Goal: Task Accomplishment & Management: Use online tool/utility

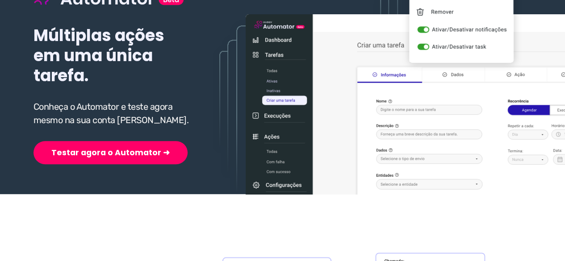
scroll to position [134, 0]
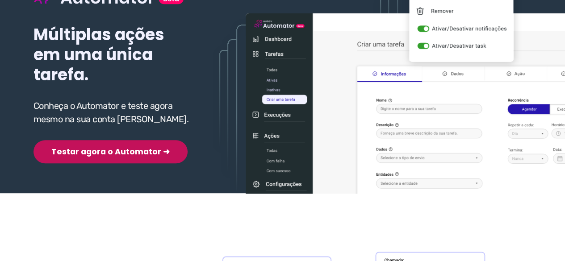
click at [92, 152] on button "Testar agora o Automator ➜" at bounding box center [110, 151] width 154 height 23
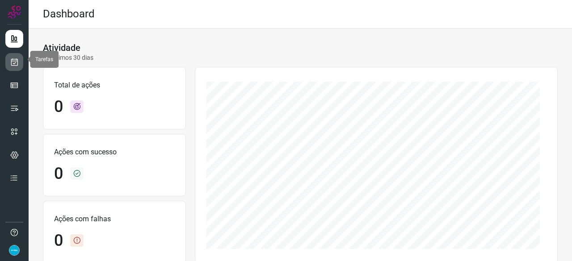
click at [10, 59] on icon at bounding box center [14, 62] width 9 height 9
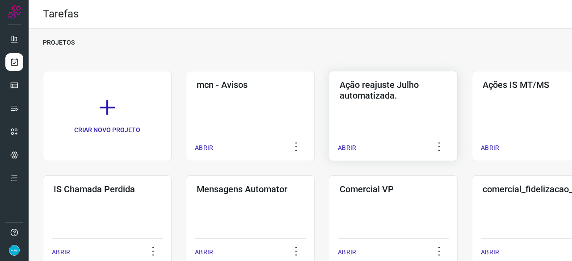
click at [347, 147] on p "ABRIR" at bounding box center [347, 147] width 18 height 9
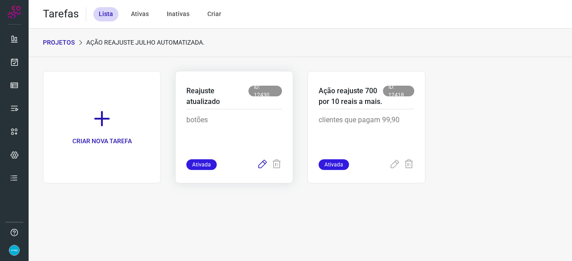
click at [263, 164] on icon at bounding box center [262, 164] width 11 height 11
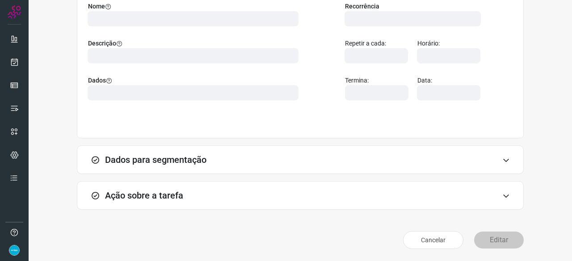
scroll to position [87, 0]
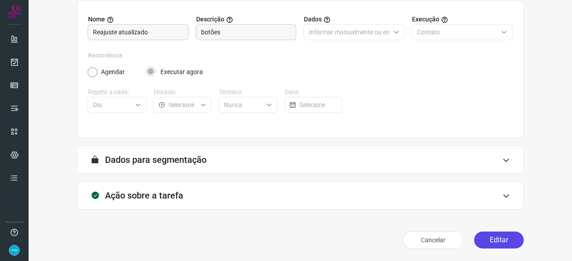
click at [488, 240] on button "Editar" at bounding box center [499, 240] width 50 height 17
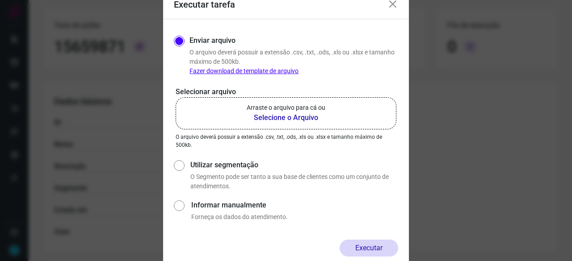
click at [292, 116] on b "Selecione o Arquivo" at bounding box center [285, 118] width 79 height 11
click at [0, 0] on input "Arraste o arquivo para cá ou Selecione o Arquivo" at bounding box center [0, 0] width 0 height 0
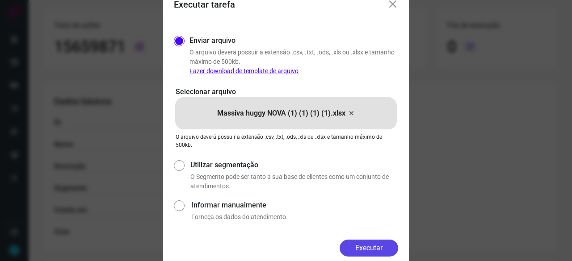
click at [380, 247] on button "Executar" at bounding box center [368, 248] width 58 height 17
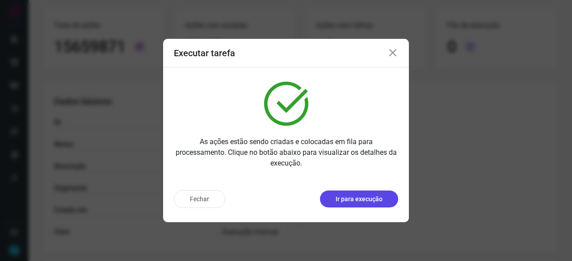
click at [363, 197] on p "Ir para execução" at bounding box center [358, 199] width 47 height 9
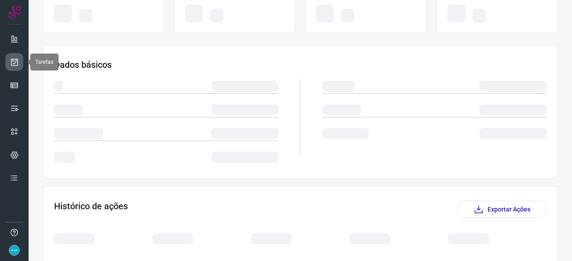
click at [14, 61] on icon at bounding box center [14, 62] width 9 height 9
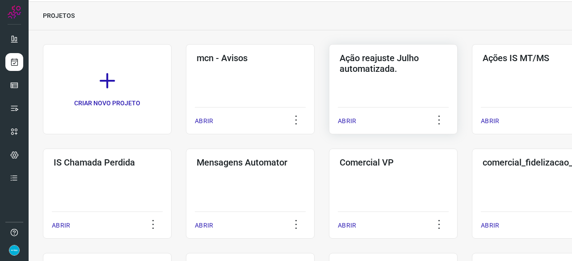
click at [347, 124] on p "ABRIR" at bounding box center [347, 121] width 18 height 9
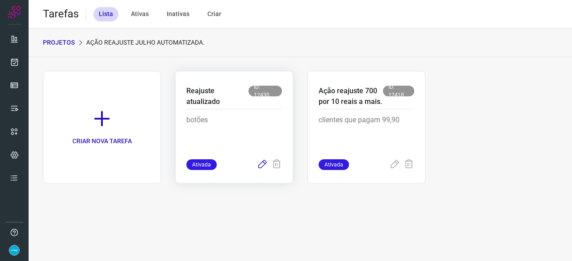
click at [264, 161] on icon at bounding box center [262, 164] width 11 height 11
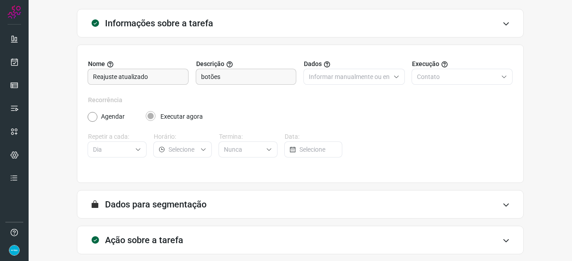
scroll to position [87, 0]
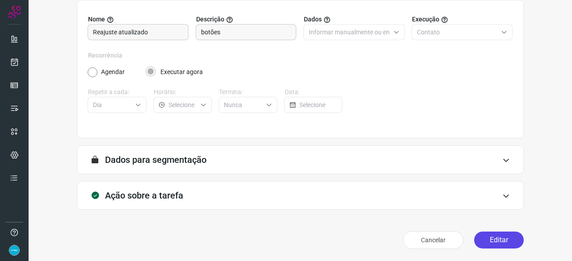
click at [489, 237] on button "Editar" at bounding box center [499, 240] width 50 height 17
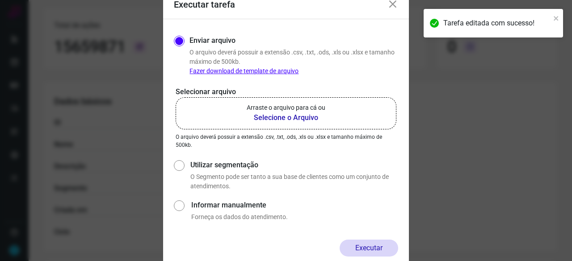
click at [290, 117] on b "Selecione o Arquivo" at bounding box center [285, 118] width 79 height 11
click at [0, 0] on input "Arraste o arquivo para cá ou Selecione o Arquivo" at bounding box center [0, 0] width 0 height 0
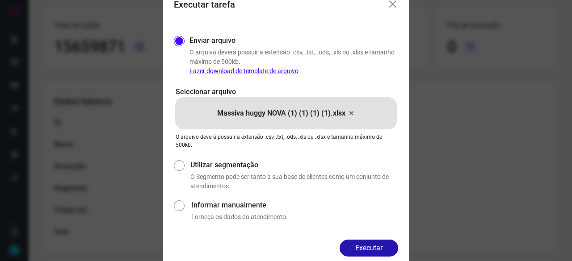
click at [380, 246] on button "Executar" at bounding box center [368, 248] width 58 height 17
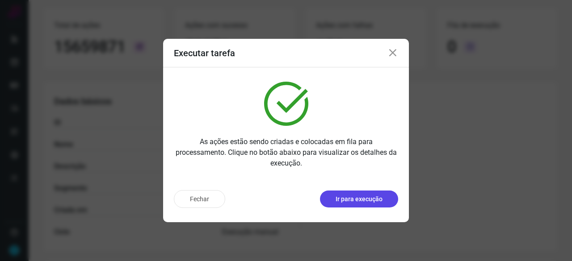
click at [373, 204] on button "Ir para execução" at bounding box center [359, 199] width 78 height 17
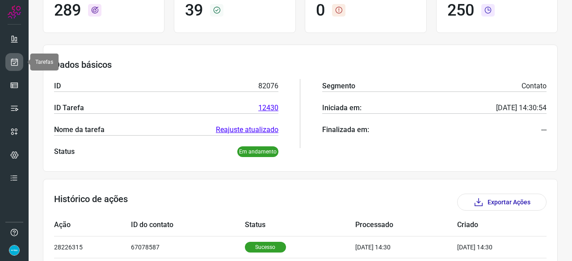
click at [13, 59] on icon at bounding box center [14, 62] width 9 height 9
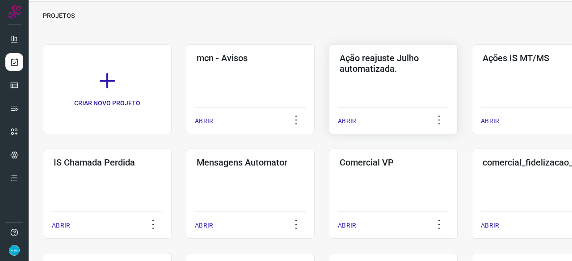
click at [351, 121] on p "ABRIR" at bounding box center [347, 121] width 18 height 9
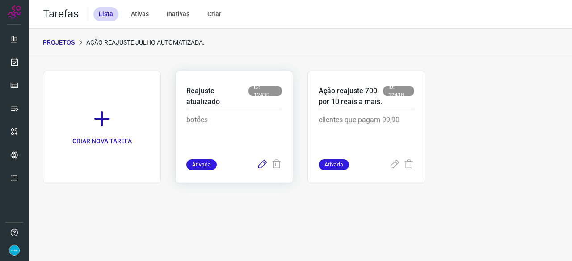
click at [262, 164] on icon at bounding box center [262, 164] width 11 height 11
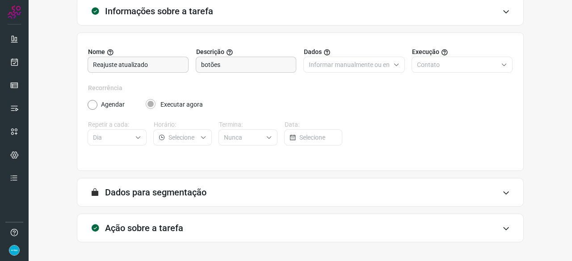
scroll to position [87, 0]
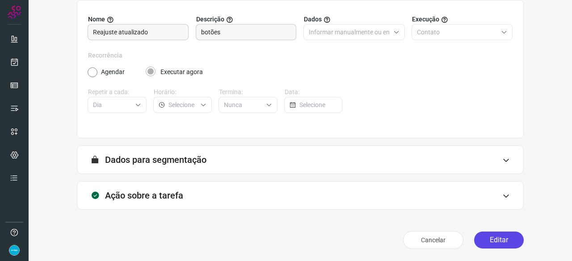
click at [496, 240] on button "Editar" at bounding box center [499, 240] width 50 height 17
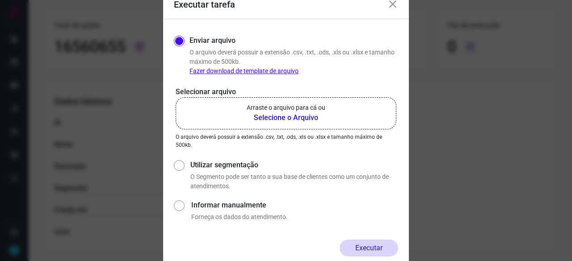
click at [283, 119] on b "Selecione o Arquivo" at bounding box center [285, 118] width 79 height 11
click at [0, 0] on input "Arraste o arquivo para cá ou Selecione o Arquivo" at bounding box center [0, 0] width 0 height 0
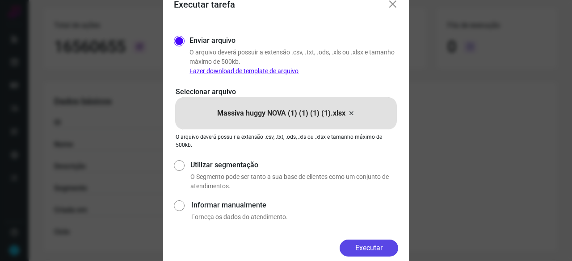
click at [365, 249] on button "Executar" at bounding box center [368, 248] width 58 height 17
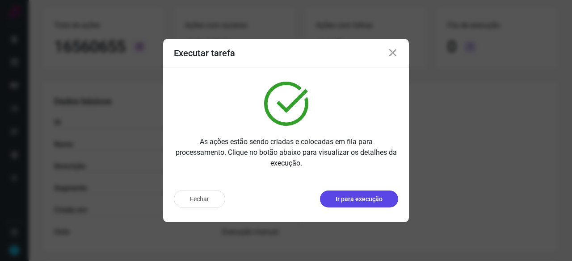
click at [359, 199] on p "Ir para execução" at bounding box center [358, 199] width 47 height 9
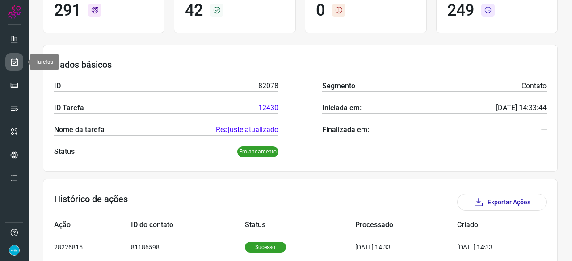
click at [17, 63] on icon at bounding box center [14, 62] width 9 height 9
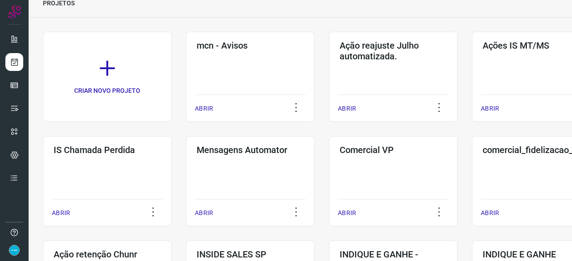
scroll to position [27, 0]
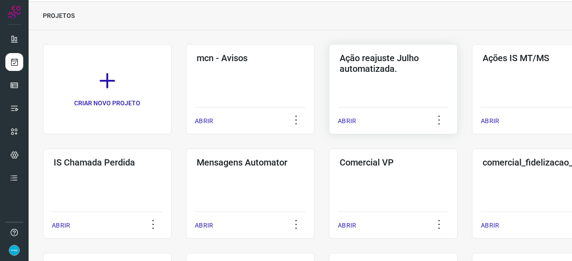
click at [346, 120] on p "ABRIR" at bounding box center [347, 121] width 18 height 9
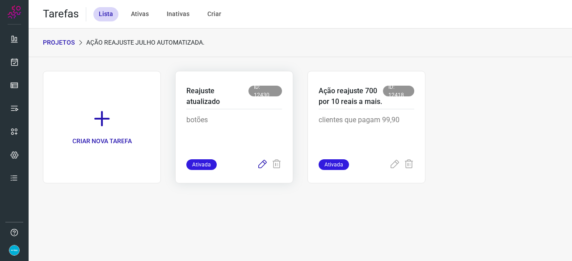
click at [259, 163] on icon at bounding box center [262, 164] width 11 height 11
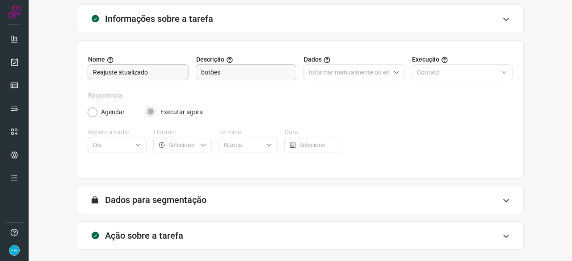
scroll to position [87, 0]
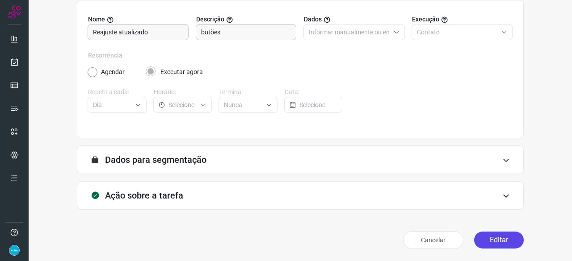
click at [489, 241] on button "Editar" at bounding box center [499, 240] width 50 height 17
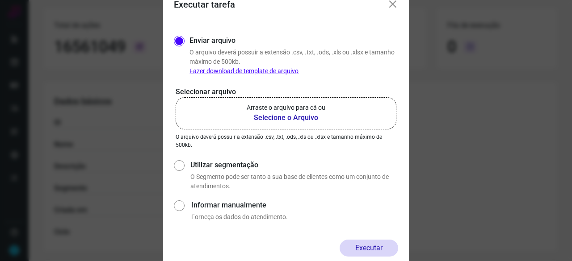
click at [276, 118] on b "Selecione o Arquivo" at bounding box center [285, 118] width 79 height 11
click at [0, 0] on input "Arraste o arquivo para cá ou Selecione o Arquivo" at bounding box center [0, 0] width 0 height 0
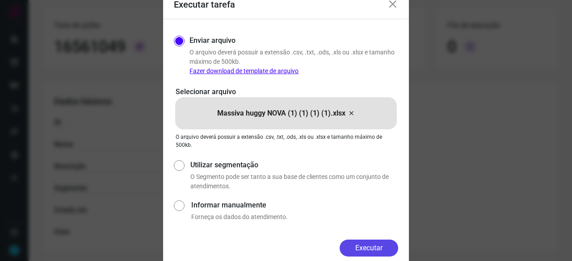
click at [379, 246] on button "Executar" at bounding box center [368, 248] width 58 height 17
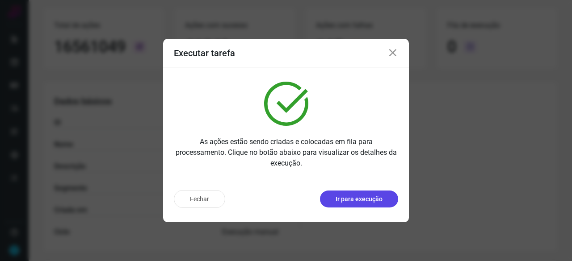
click at [368, 200] on p "Ir para execução" at bounding box center [358, 199] width 47 height 9
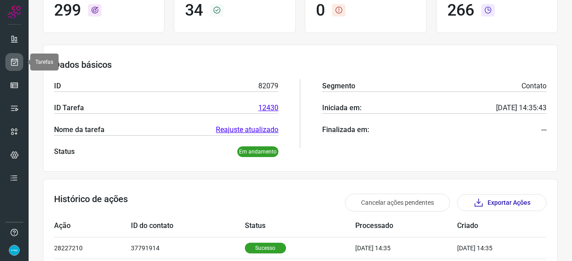
click at [13, 62] on icon at bounding box center [14, 62] width 9 height 9
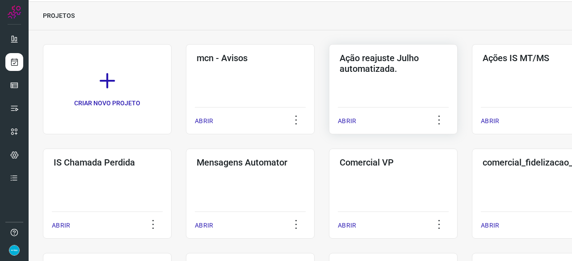
click at [345, 121] on p "ABRIR" at bounding box center [347, 121] width 18 height 9
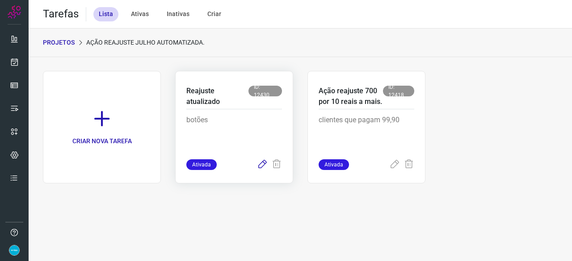
click at [263, 164] on icon at bounding box center [262, 164] width 11 height 11
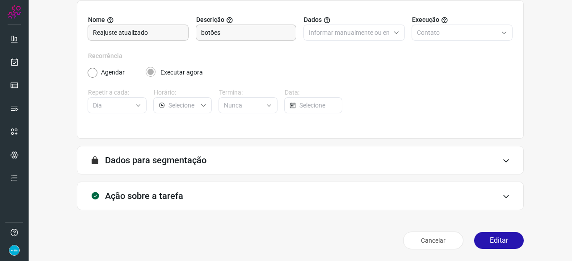
scroll to position [87, 0]
drag, startPoint x: 497, startPoint y: 235, endPoint x: 489, endPoint y: 238, distance: 7.6
click at [497, 235] on button "Editar" at bounding box center [499, 240] width 50 height 17
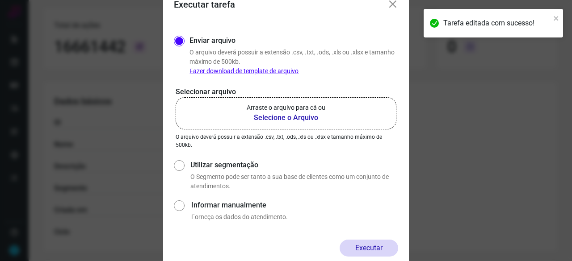
click at [277, 118] on b "Selecione o Arquivo" at bounding box center [285, 118] width 79 height 11
click at [0, 0] on input "Arraste o arquivo para cá ou Selecione o Arquivo" at bounding box center [0, 0] width 0 height 0
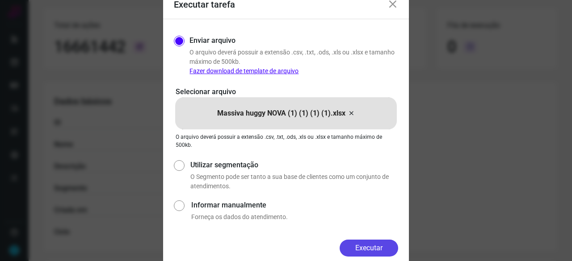
click at [363, 249] on button "Executar" at bounding box center [368, 248] width 58 height 17
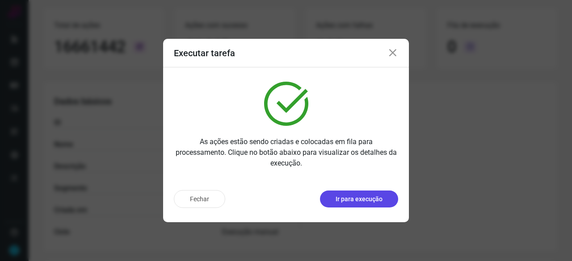
click at [359, 200] on p "Ir para execução" at bounding box center [358, 199] width 47 height 9
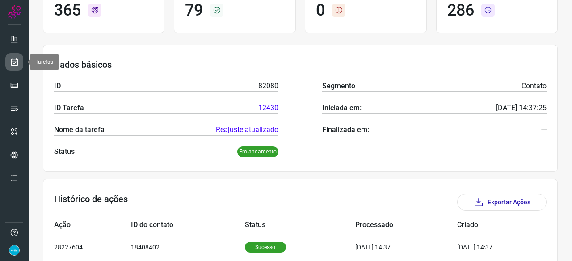
click at [16, 63] on icon at bounding box center [14, 62] width 9 height 9
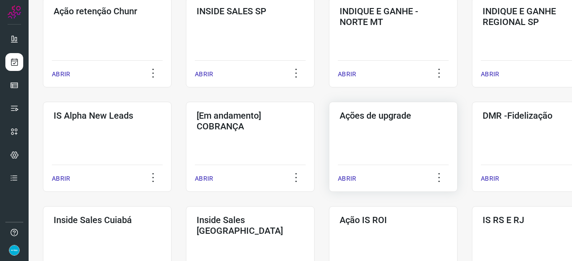
scroll to position [295, 0]
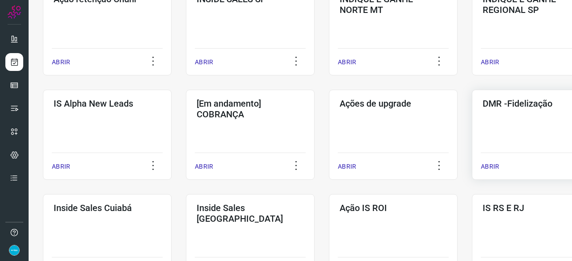
click at [489, 164] on p "ABRIR" at bounding box center [489, 166] width 18 height 9
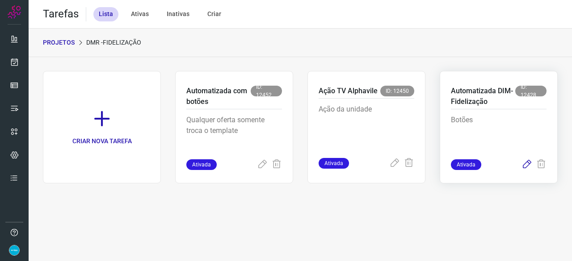
click at [527, 162] on icon at bounding box center [526, 164] width 11 height 11
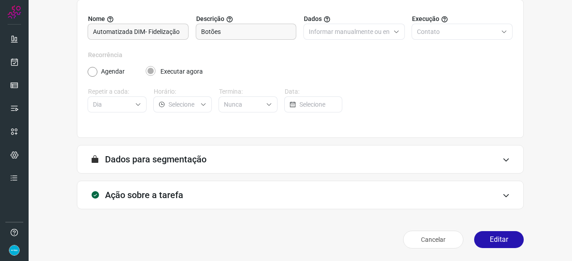
scroll to position [87, 0]
click at [493, 238] on button "Editar" at bounding box center [499, 240] width 50 height 17
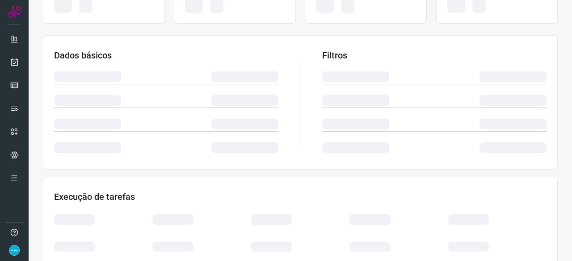
scroll to position [134, 0]
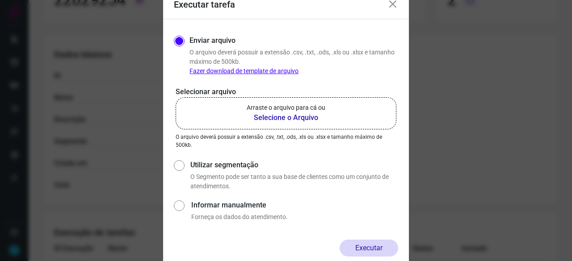
click at [286, 117] on b "Selecione o Arquivo" at bounding box center [285, 118] width 79 height 11
click at [0, 0] on input "Arraste o arquivo para cá ou Selecione o Arquivo" at bounding box center [0, 0] width 0 height 0
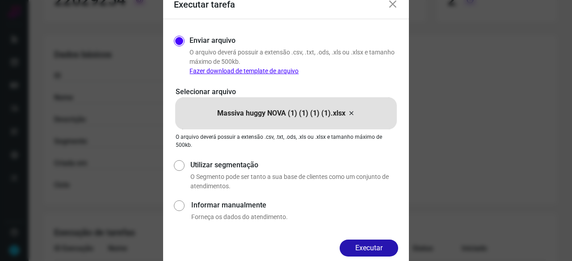
click at [369, 245] on button "Executar" at bounding box center [368, 248] width 58 height 17
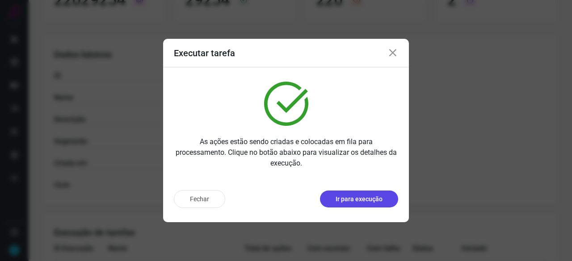
click at [363, 200] on p "Ir para execução" at bounding box center [358, 199] width 47 height 9
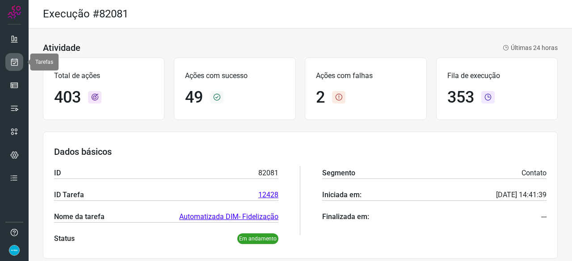
click at [12, 63] on icon at bounding box center [14, 62] width 9 height 9
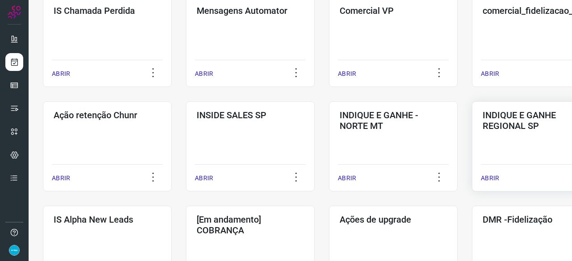
click at [490, 177] on p "ABRIR" at bounding box center [489, 178] width 18 height 9
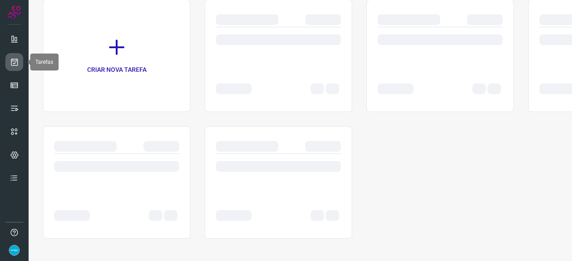
click at [10, 60] on icon at bounding box center [14, 62] width 9 height 9
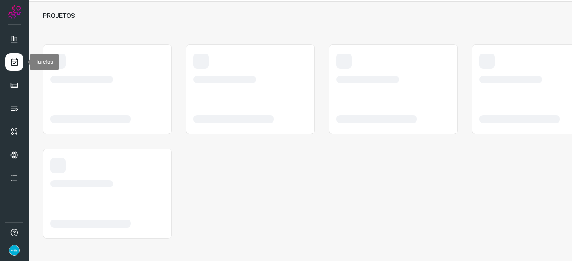
scroll to position [27, 0]
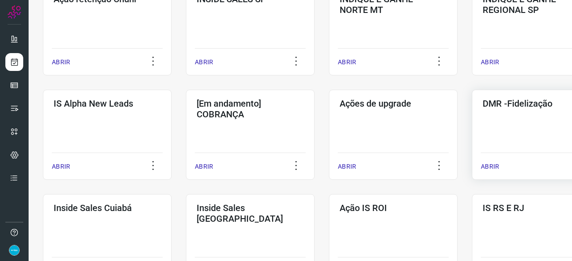
click at [484, 165] on p "ABRIR" at bounding box center [489, 166] width 18 height 9
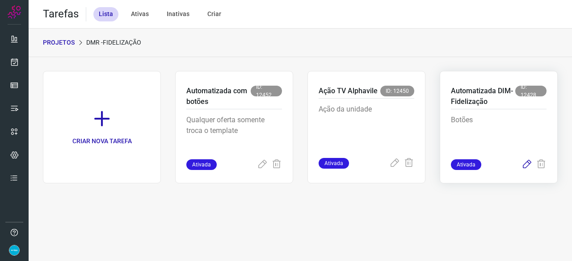
click at [525, 166] on icon at bounding box center [526, 164] width 11 height 11
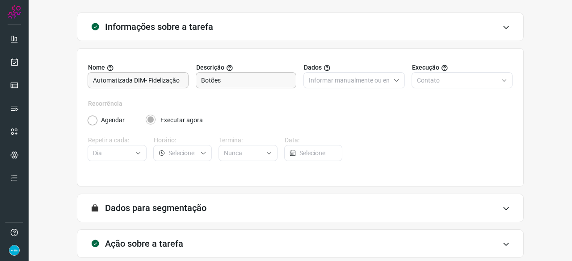
scroll to position [87, 0]
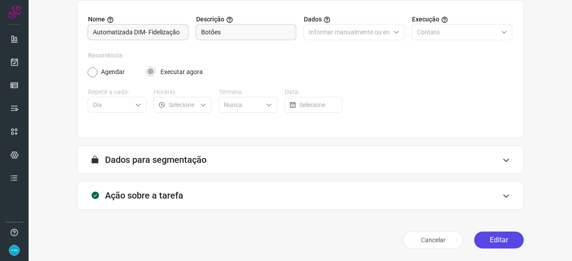
click at [496, 238] on button "Editar" at bounding box center [499, 240] width 50 height 17
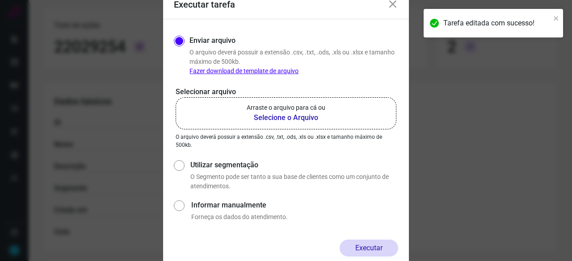
click at [262, 119] on b "Selecione o Arquivo" at bounding box center [285, 118] width 79 height 11
click at [0, 0] on input "Arraste o arquivo para cá ou Selecione o Arquivo" at bounding box center [0, 0] width 0 height 0
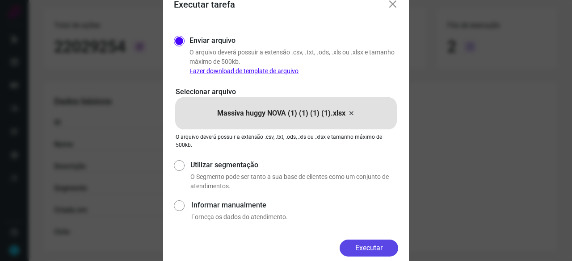
click at [389, 248] on button "Executar" at bounding box center [368, 248] width 58 height 17
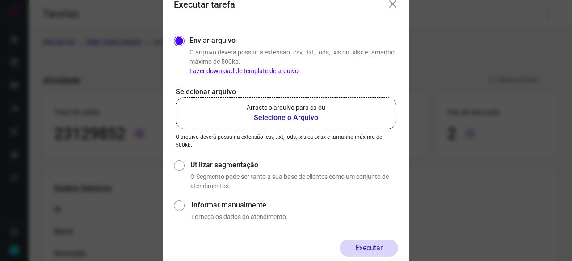
click at [390, 7] on icon at bounding box center [392, 4] width 11 height 11
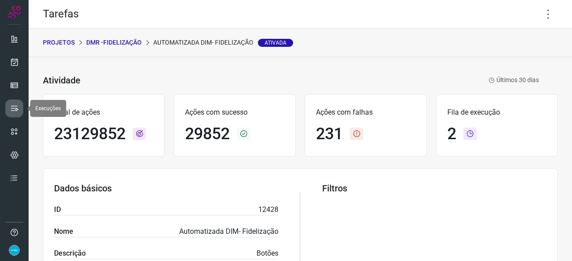
click at [15, 103] on link at bounding box center [14, 109] width 18 height 18
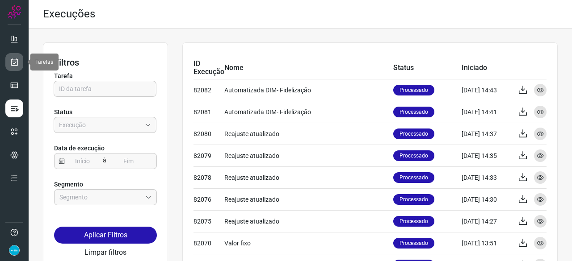
click at [20, 63] on link at bounding box center [14, 62] width 18 height 18
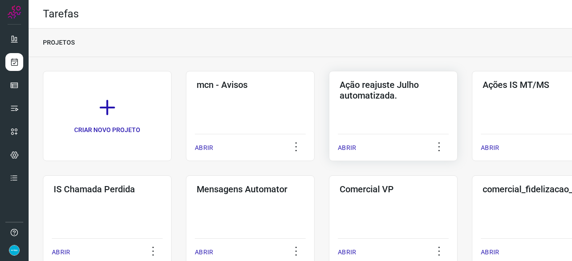
click at [348, 147] on p "ABRIR" at bounding box center [347, 147] width 18 height 9
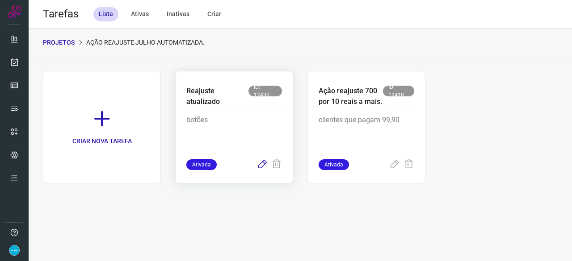
click at [263, 163] on icon at bounding box center [262, 164] width 11 height 11
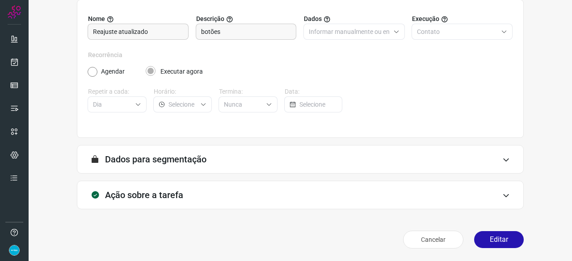
scroll to position [87, 0]
click at [490, 238] on button "Editar" at bounding box center [499, 240] width 50 height 17
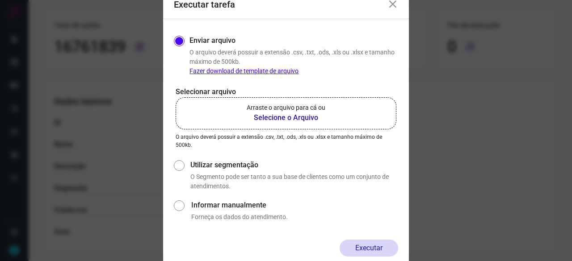
click at [259, 118] on b "Selecione o Arquivo" at bounding box center [285, 118] width 79 height 11
click at [0, 0] on input "Arraste o arquivo para cá ou Selecione o Arquivo" at bounding box center [0, 0] width 0 height 0
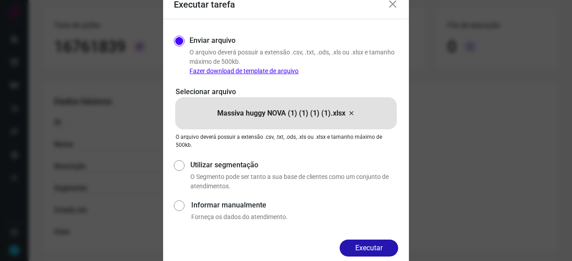
click at [371, 244] on button "Executar" at bounding box center [368, 248] width 58 height 17
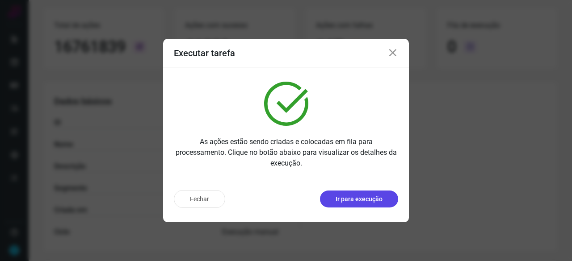
click at [364, 197] on p "Ir para execução" at bounding box center [358, 199] width 47 height 9
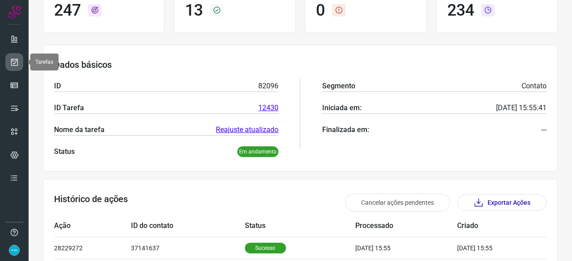
click at [16, 59] on icon at bounding box center [14, 62] width 9 height 9
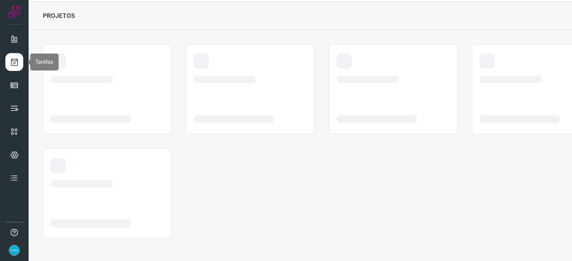
scroll to position [27, 0]
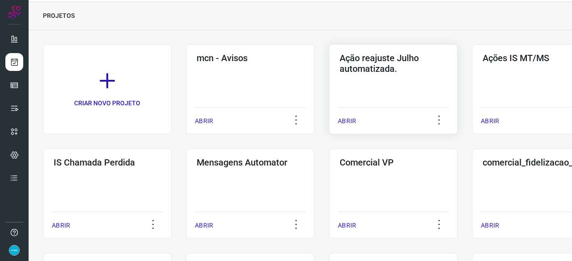
click at [351, 118] on p "ABRIR" at bounding box center [347, 121] width 18 height 9
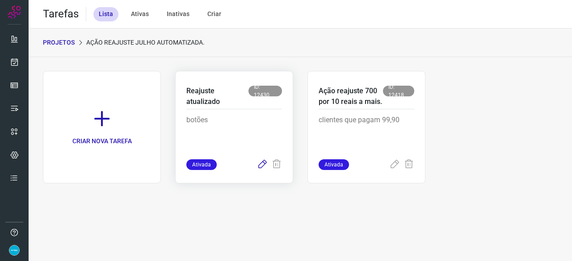
click at [261, 164] on icon at bounding box center [262, 164] width 11 height 11
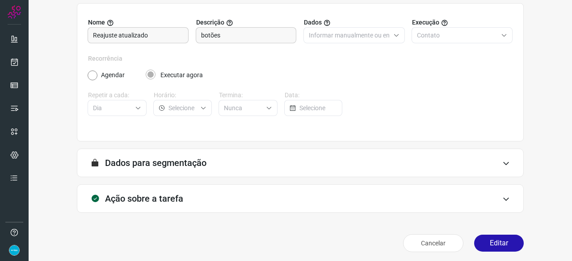
scroll to position [87, 0]
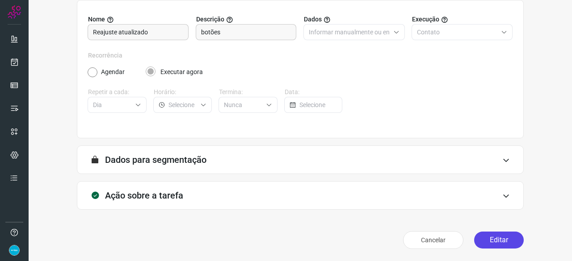
click at [484, 243] on button "Editar" at bounding box center [499, 240] width 50 height 17
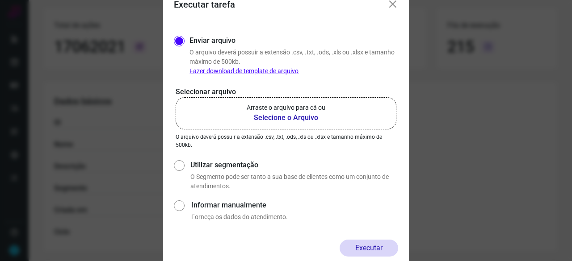
click at [271, 119] on b "Selecione o Arquivo" at bounding box center [285, 118] width 79 height 11
click at [0, 0] on input "Arraste o arquivo para cá ou Selecione o Arquivo" at bounding box center [0, 0] width 0 height 0
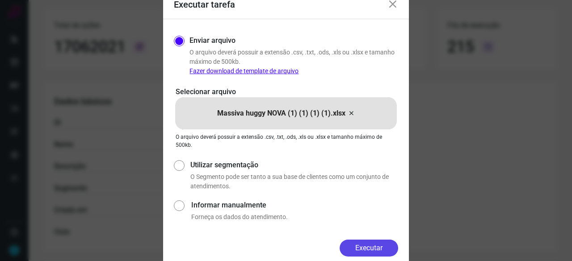
click at [371, 252] on button "Executar" at bounding box center [368, 248] width 58 height 17
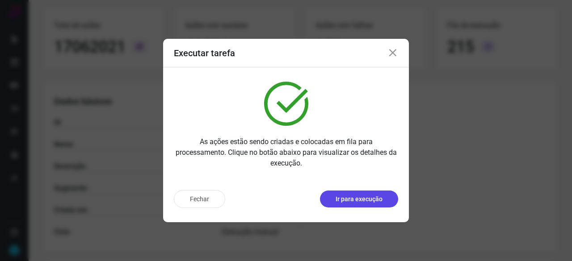
click at [354, 200] on p "Ir para execução" at bounding box center [358, 199] width 47 height 9
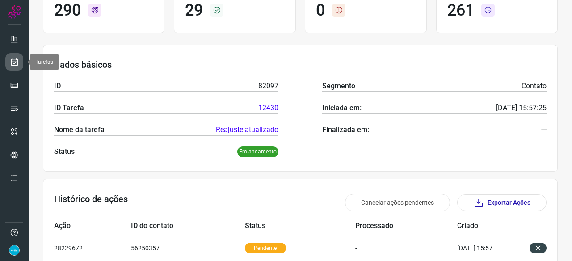
click at [14, 63] on icon at bounding box center [14, 62] width 9 height 9
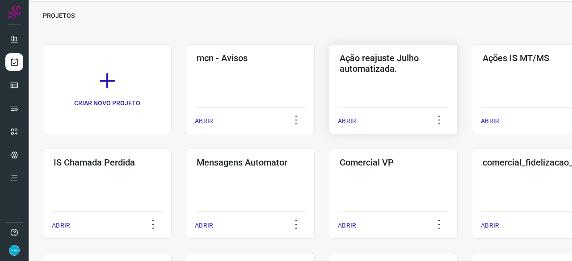
click at [346, 121] on p "ABRIR" at bounding box center [347, 121] width 18 height 9
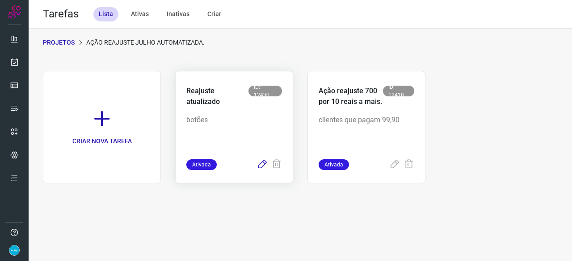
click at [263, 164] on icon at bounding box center [262, 164] width 11 height 11
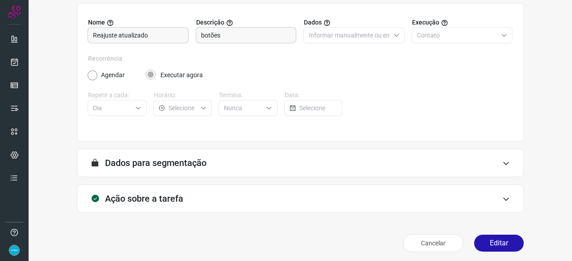
scroll to position [87, 0]
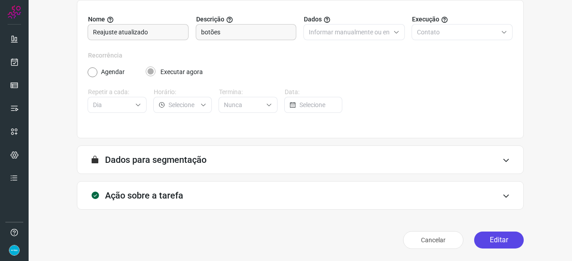
click at [488, 242] on button "Editar" at bounding box center [499, 240] width 50 height 17
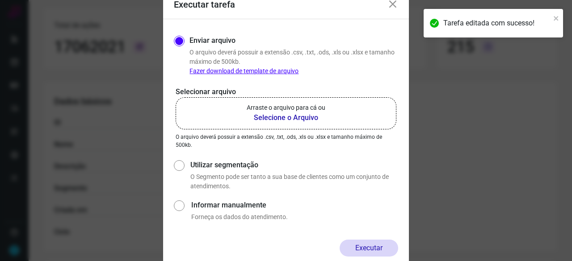
click at [274, 119] on b "Selecione o Arquivo" at bounding box center [285, 118] width 79 height 11
click at [0, 0] on input "Arraste o arquivo para cá ou Selecione o Arquivo" at bounding box center [0, 0] width 0 height 0
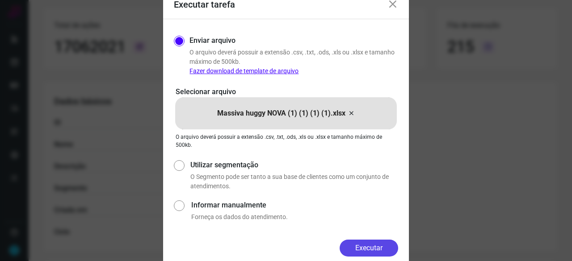
click at [384, 248] on button "Executar" at bounding box center [368, 248] width 58 height 17
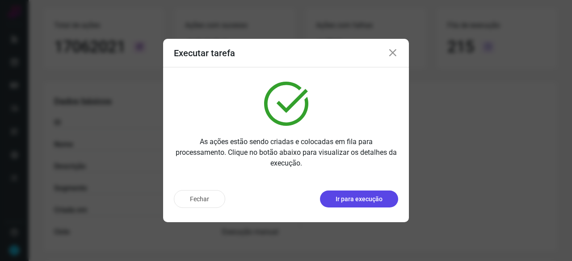
click at [380, 201] on p "Ir para execução" at bounding box center [358, 199] width 47 height 9
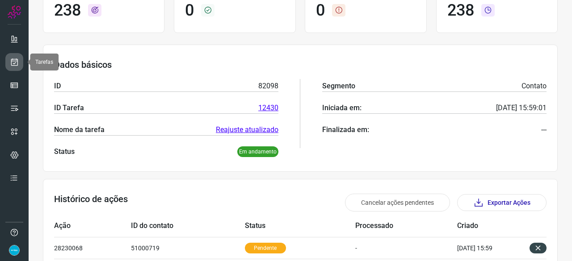
click at [16, 59] on icon at bounding box center [14, 62] width 9 height 9
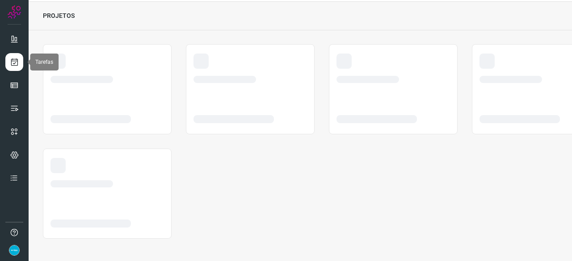
scroll to position [27, 0]
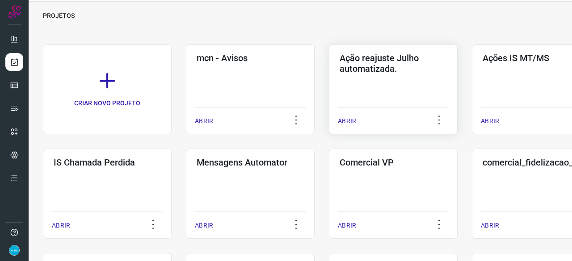
click at [348, 119] on p "ABRIR" at bounding box center [347, 121] width 18 height 9
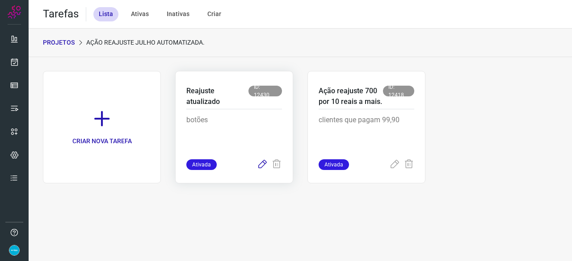
click at [259, 163] on icon at bounding box center [262, 164] width 11 height 11
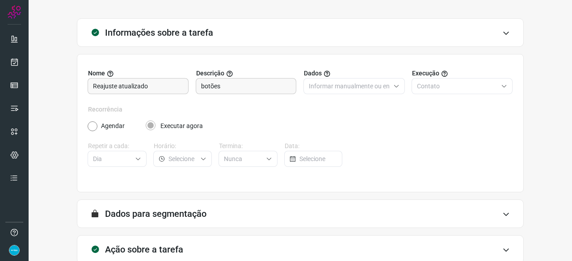
scroll to position [87, 0]
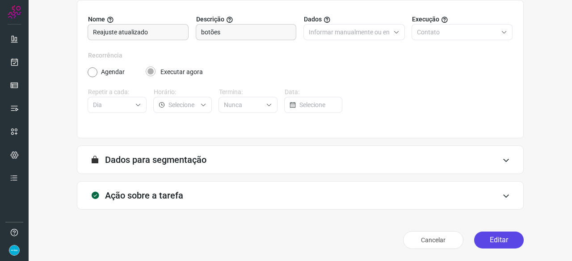
click at [502, 241] on button "Editar" at bounding box center [499, 240] width 50 height 17
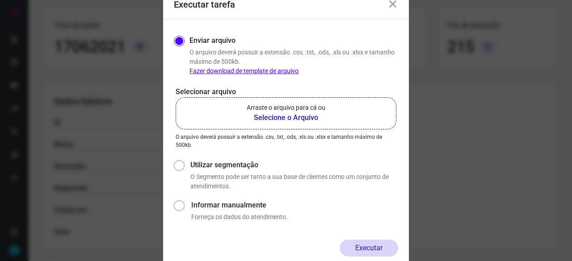
click at [281, 115] on b "Selecione o Arquivo" at bounding box center [285, 118] width 79 height 11
click at [0, 0] on input "Arraste o arquivo para cá ou Selecione o Arquivo" at bounding box center [0, 0] width 0 height 0
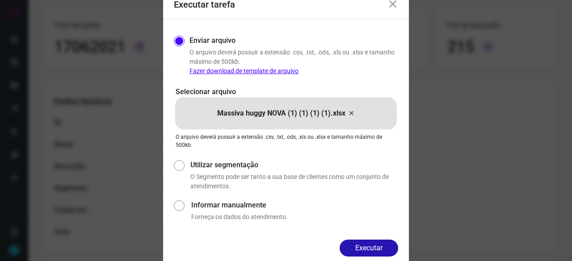
click at [361, 245] on button "Executar" at bounding box center [368, 248] width 58 height 17
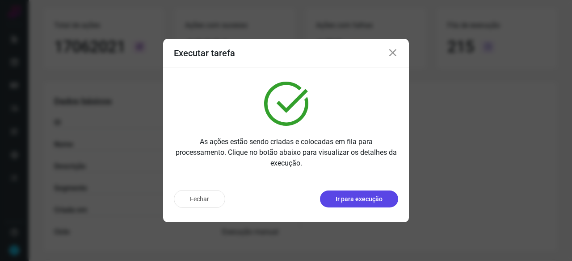
click at [371, 195] on p "Ir para execução" at bounding box center [358, 199] width 47 height 9
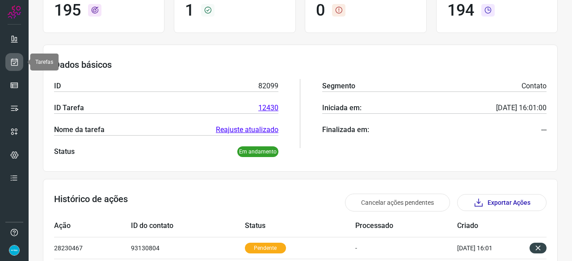
click at [14, 58] on icon at bounding box center [14, 62] width 9 height 9
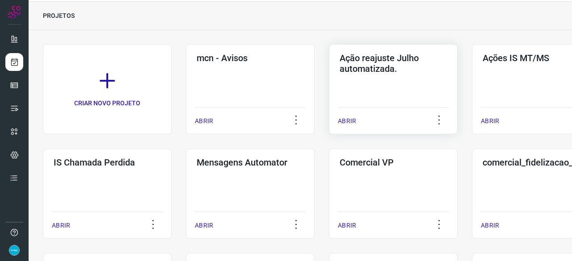
click at [354, 119] on p "ABRIR" at bounding box center [347, 121] width 18 height 9
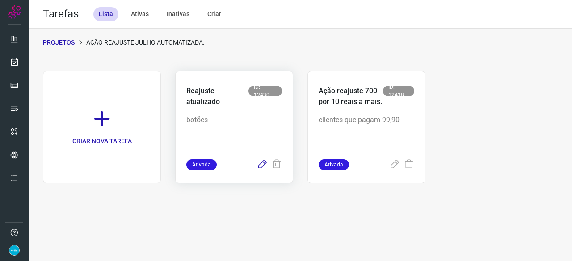
click at [263, 163] on icon at bounding box center [262, 164] width 11 height 11
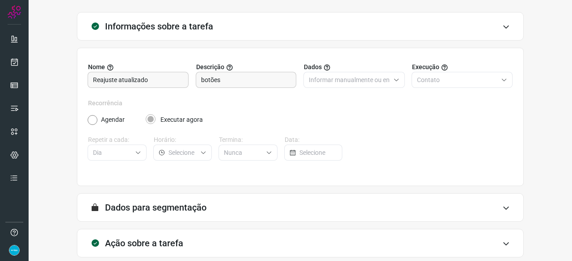
scroll to position [87, 0]
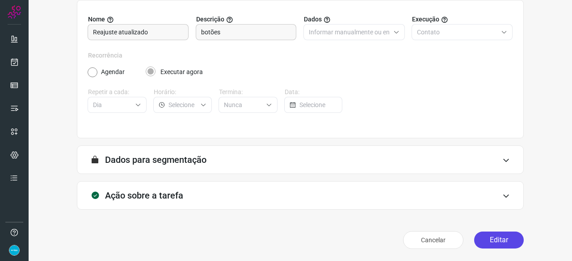
click at [486, 240] on button "Editar" at bounding box center [499, 240] width 50 height 17
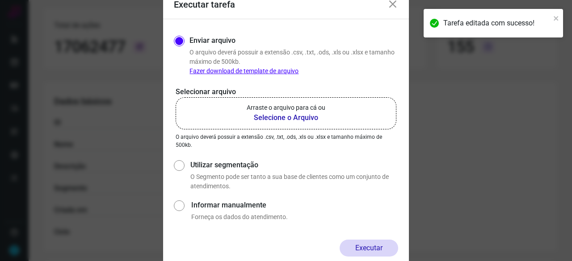
click at [275, 118] on b "Selecione o Arquivo" at bounding box center [285, 118] width 79 height 11
click at [0, 0] on input "Arraste o arquivo para cá ou Selecione o Arquivo" at bounding box center [0, 0] width 0 height 0
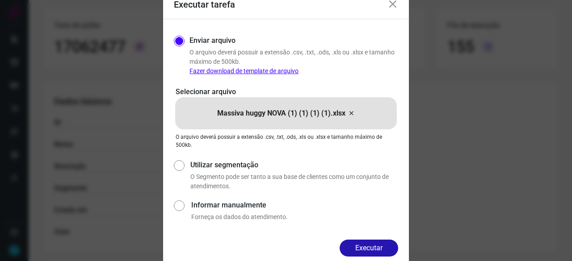
drag, startPoint x: 371, startPoint y: 250, endPoint x: 396, endPoint y: 256, distance: 26.2
click at [372, 250] on button "Executar" at bounding box center [368, 248] width 58 height 17
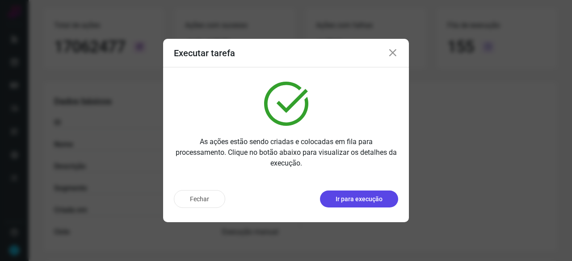
click at [338, 198] on p "Ir para execução" at bounding box center [358, 199] width 47 height 9
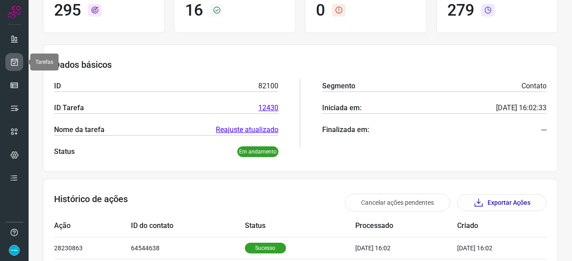
click at [13, 61] on icon at bounding box center [14, 62] width 9 height 9
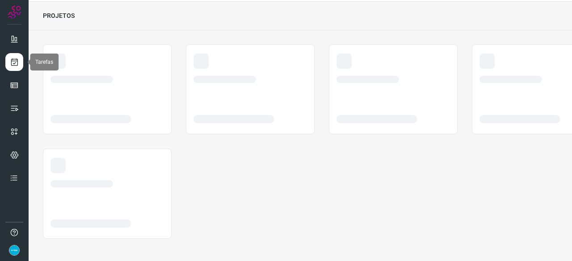
scroll to position [27, 0]
